Goal: Entertainment & Leisure: Consume media (video, audio)

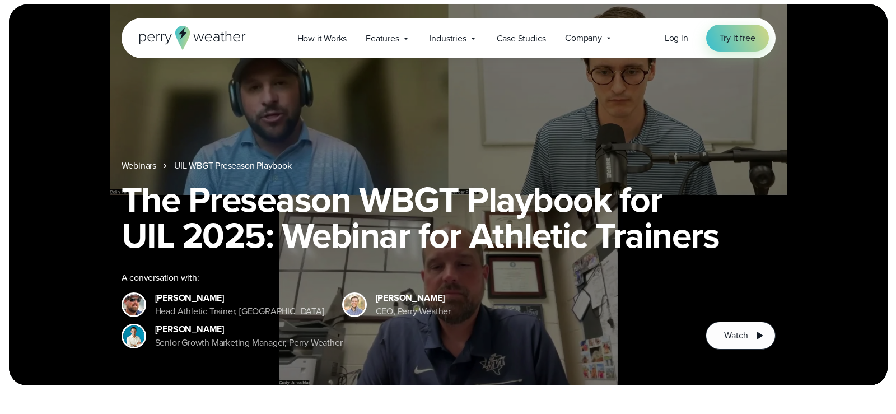
scroll to position [56, 0]
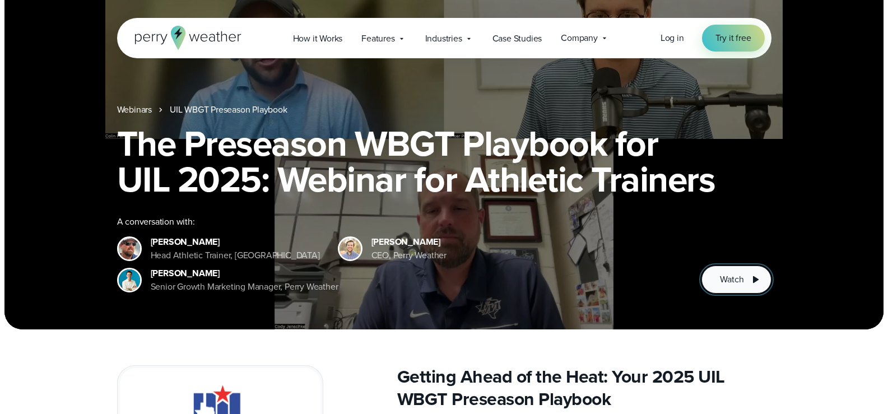
click at [726, 285] on span "Watch" at bounding box center [732, 279] width 24 height 13
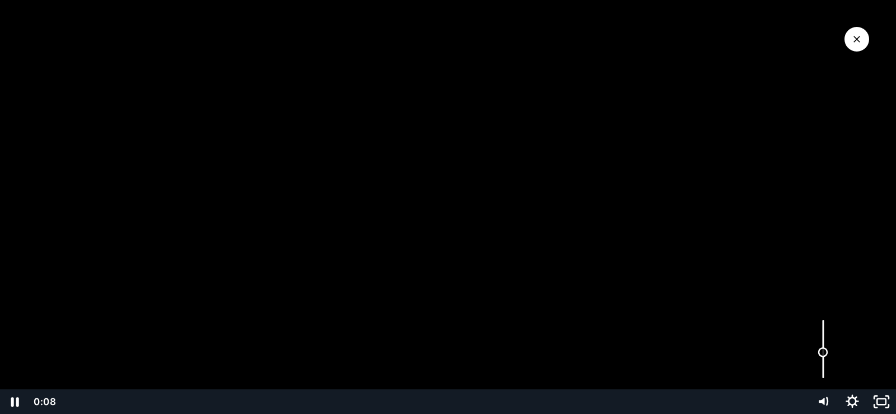
drag, startPoint x: 826, startPoint y: 320, endPoint x: 824, endPoint y: 352, distance: 32.0
click at [824, 352] on div "Volume" at bounding box center [823, 352] width 10 height 10
click at [481, 162] on div at bounding box center [448, 207] width 896 height 414
click at [437, 253] on div at bounding box center [448, 207] width 896 height 414
drag, startPoint x: 826, startPoint y: 351, endPoint x: 827, endPoint y: 341, distance: 9.5
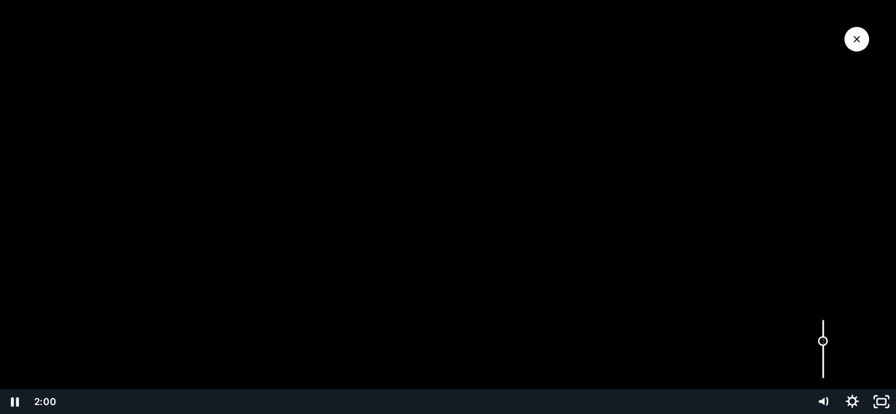
click at [827, 341] on div "Volume" at bounding box center [823, 341] width 10 height 10
click at [399, 164] on div at bounding box center [448, 207] width 896 height 414
click at [455, 169] on div at bounding box center [448, 207] width 896 height 414
click at [397, 167] on div at bounding box center [448, 207] width 896 height 414
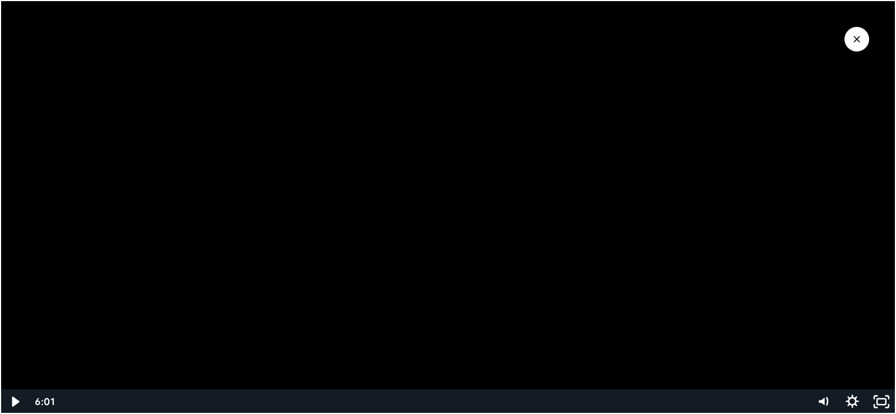
click at [374, 166] on div at bounding box center [448, 207] width 896 height 414
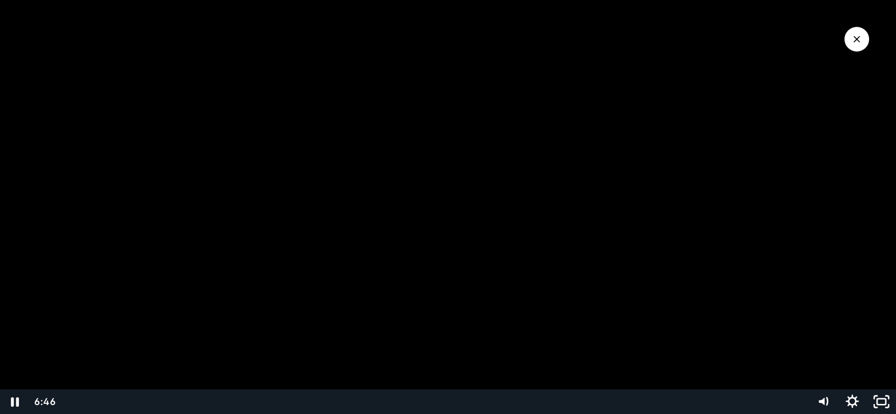
click at [448, 181] on div at bounding box center [448, 207] width 896 height 414
click at [430, 195] on div at bounding box center [448, 207] width 896 height 414
click at [500, 187] on div at bounding box center [448, 207] width 896 height 414
click at [502, 186] on div at bounding box center [448, 207] width 896 height 414
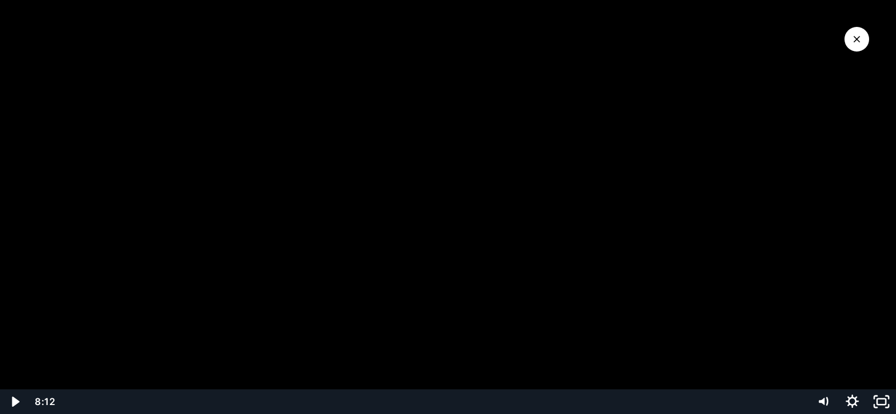
click at [497, 184] on div at bounding box center [448, 207] width 896 height 414
drag, startPoint x: 821, startPoint y: 341, endPoint x: 823, endPoint y: 333, distance: 8.6
click at [823, 333] on div "Volume" at bounding box center [823, 333] width 10 height 10
click at [474, 178] on div at bounding box center [448, 207] width 896 height 414
drag, startPoint x: 478, startPoint y: 181, endPoint x: 468, endPoint y: 186, distance: 11.3
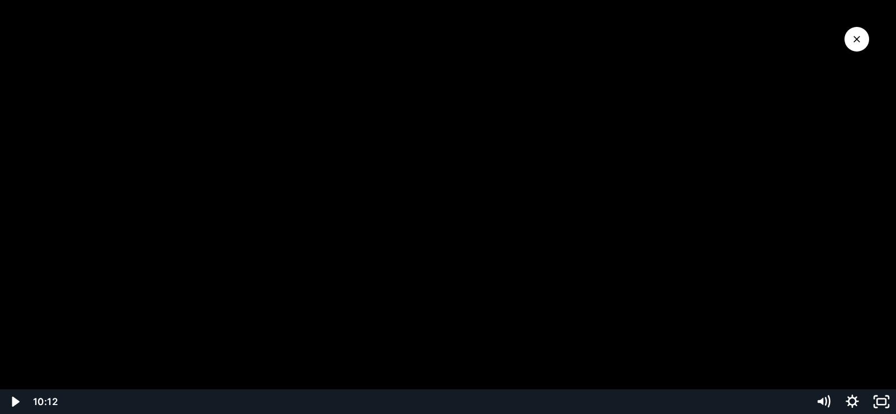
click at [477, 181] on div at bounding box center [448, 207] width 896 height 414
click at [527, 175] on div at bounding box center [448, 207] width 896 height 414
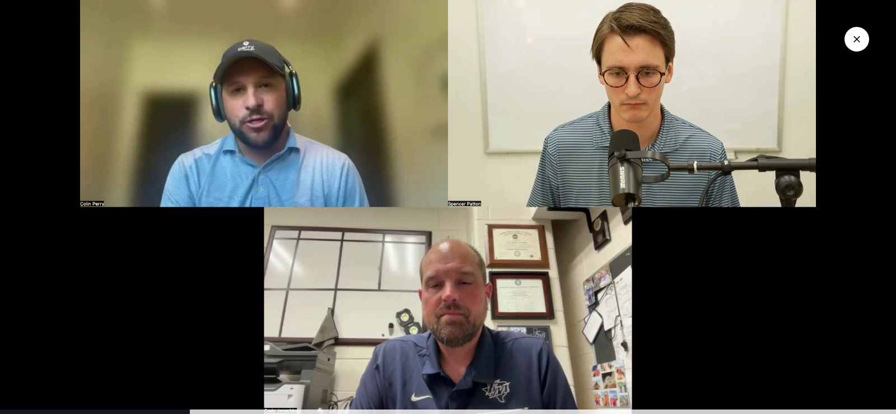
click at [399, 214] on img at bounding box center [448, 207] width 896 height 414
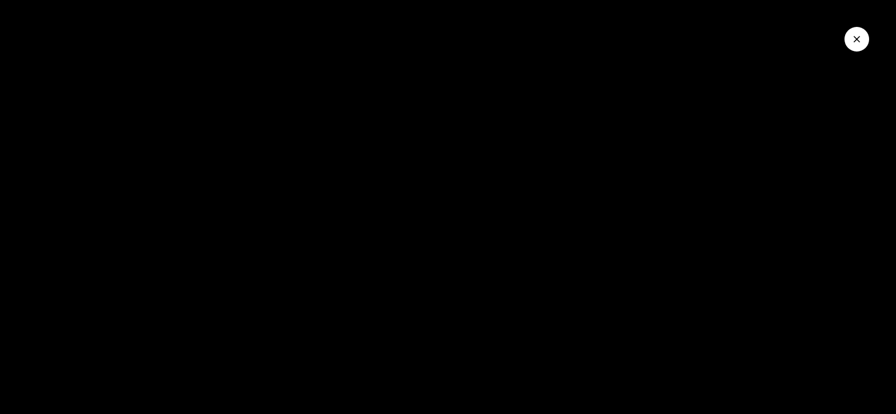
click at [476, 166] on div at bounding box center [448, 207] width 896 height 414
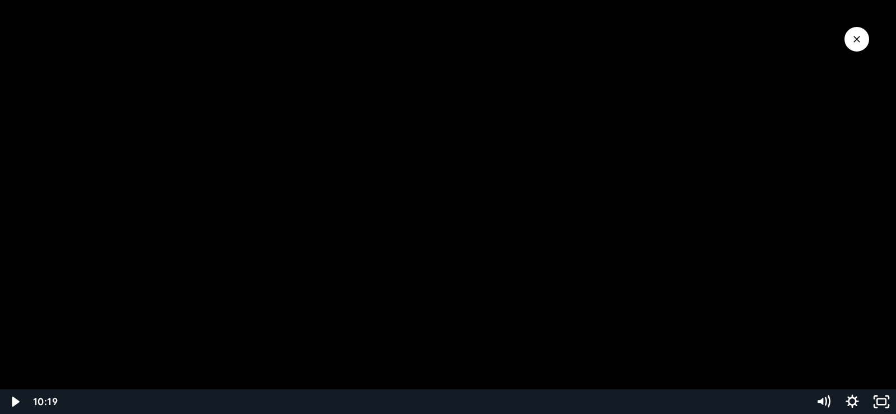
click at [491, 70] on div at bounding box center [448, 207] width 896 height 414
click at [486, 201] on div at bounding box center [448, 207] width 896 height 414
click at [607, 215] on div at bounding box center [448, 207] width 896 height 414
click at [499, 245] on div at bounding box center [448, 207] width 896 height 414
click at [530, 154] on div at bounding box center [448, 207] width 896 height 414
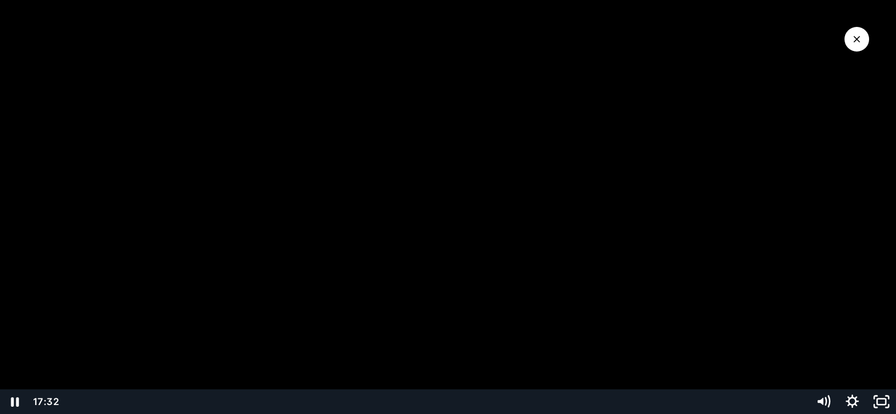
click at [547, 249] on div at bounding box center [448, 207] width 896 height 414
click at [535, 201] on div at bounding box center [448, 207] width 896 height 414
click at [654, 221] on div at bounding box center [448, 207] width 896 height 414
click at [418, 194] on div at bounding box center [448, 207] width 896 height 414
click at [319, 164] on div at bounding box center [448, 207] width 896 height 414
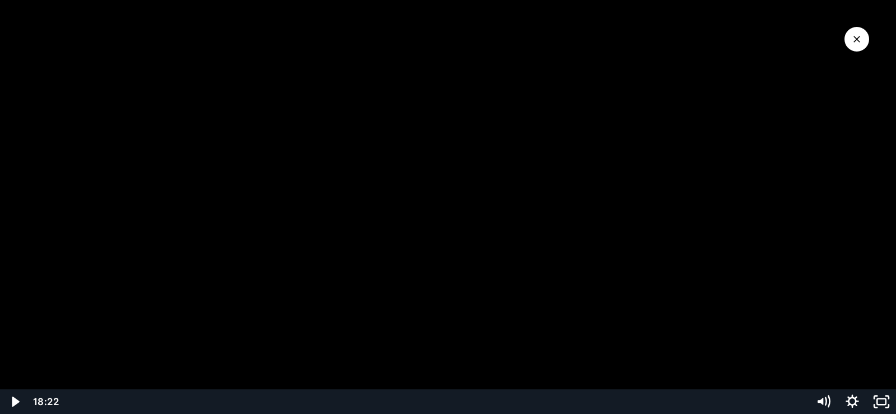
click at [411, 141] on div at bounding box center [448, 207] width 896 height 414
click at [523, 169] on div at bounding box center [448, 207] width 896 height 414
click at [523, 172] on div at bounding box center [448, 207] width 896 height 414
click at [530, 152] on div at bounding box center [448, 207] width 896 height 414
click at [422, 199] on div at bounding box center [448, 207] width 896 height 414
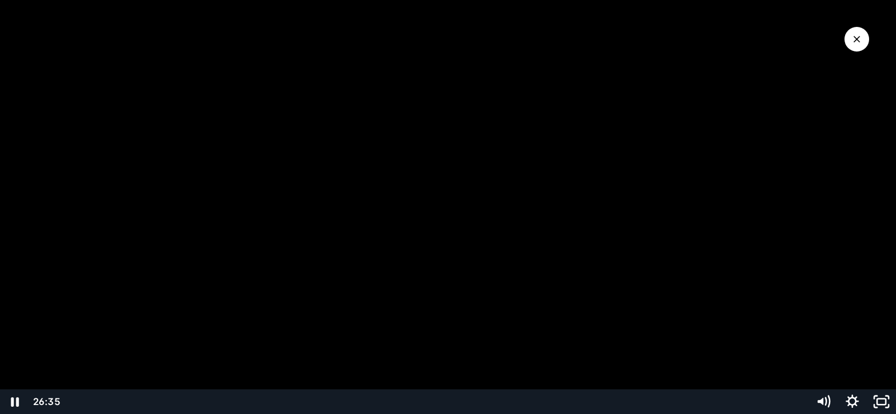
click at [444, 166] on div at bounding box center [448, 207] width 896 height 414
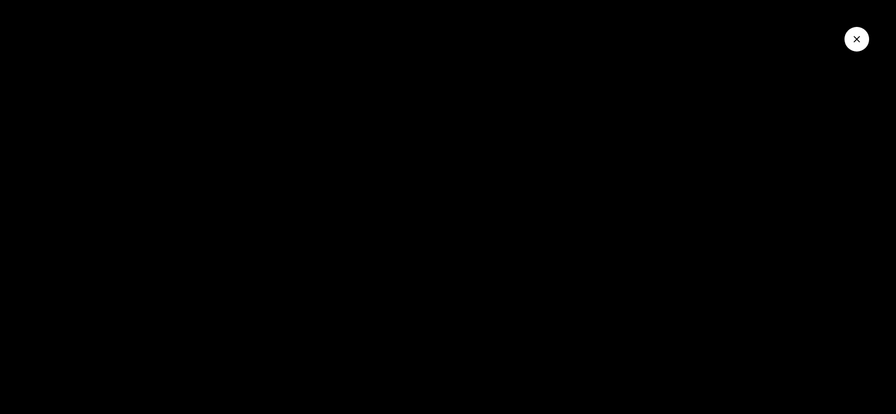
click at [450, 150] on div at bounding box center [448, 207] width 896 height 414
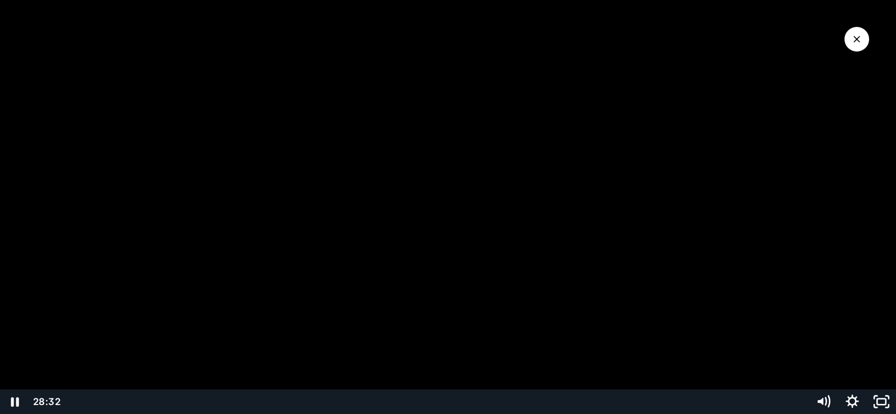
click at [529, 135] on div at bounding box center [448, 207] width 896 height 414
click at [457, 153] on div at bounding box center [448, 207] width 896 height 414
click at [473, 150] on div at bounding box center [448, 207] width 896 height 414
